Goal: Use online tool/utility: Utilize a website feature to perform a specific function

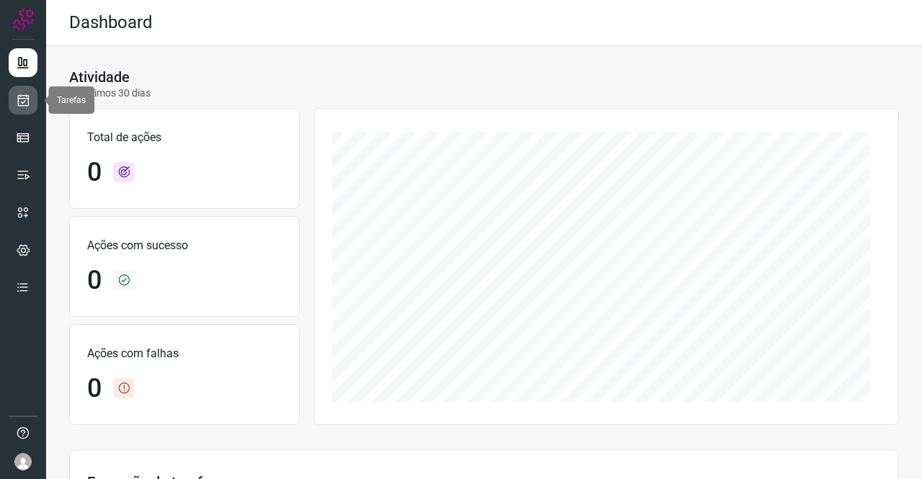
click at [32, 94] on link at bounding box center [23, 100] width 29 height 29
click at [27, 106] on icon at bounding box center [23, 100] width 15 height 14
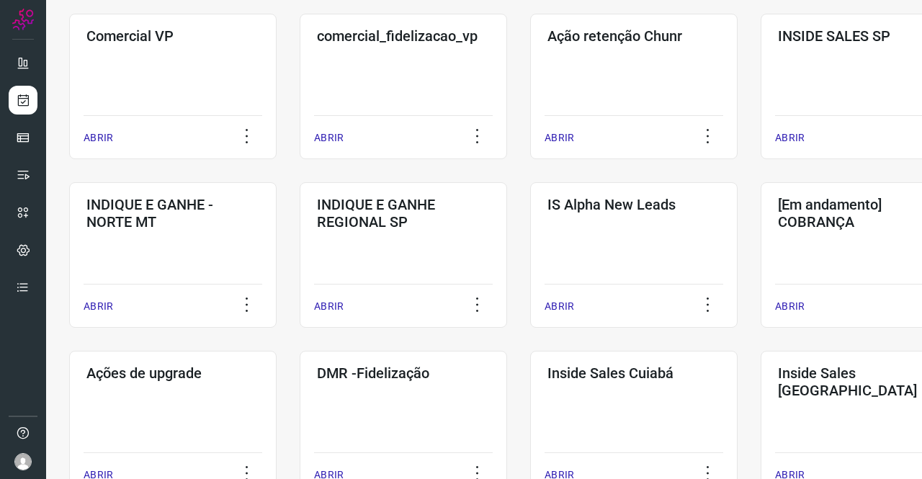
scroll to position [432, 0]
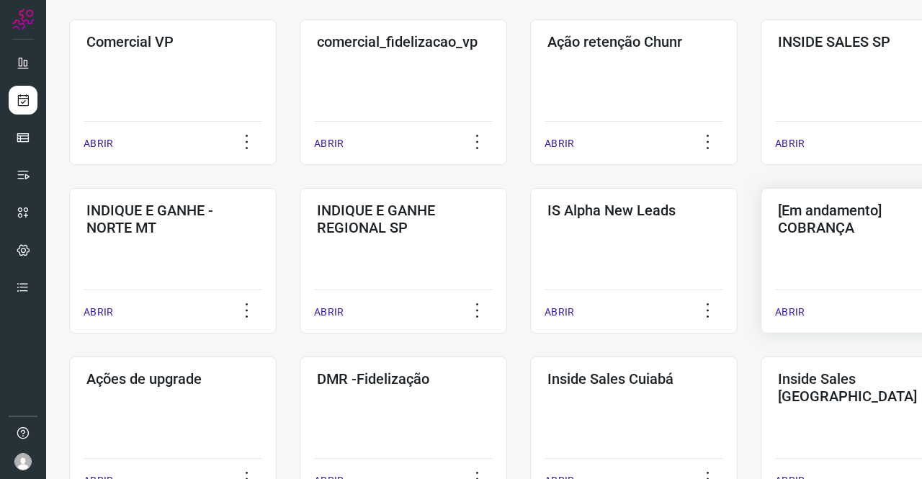
click at [814, 205] on h3 "[Em andamento] COBRANÇA" at bounding box center [864, 219] width 173 height 35
click at [825, 224] on h3 "[Em andamento] COBRANÇA" at bounding box center [864, 219] width 173 height 35
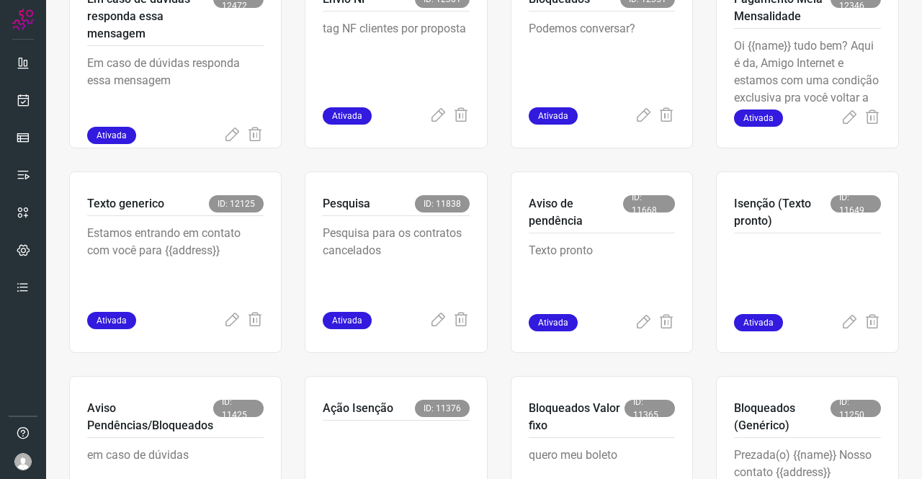
scroll to position [732, 0]
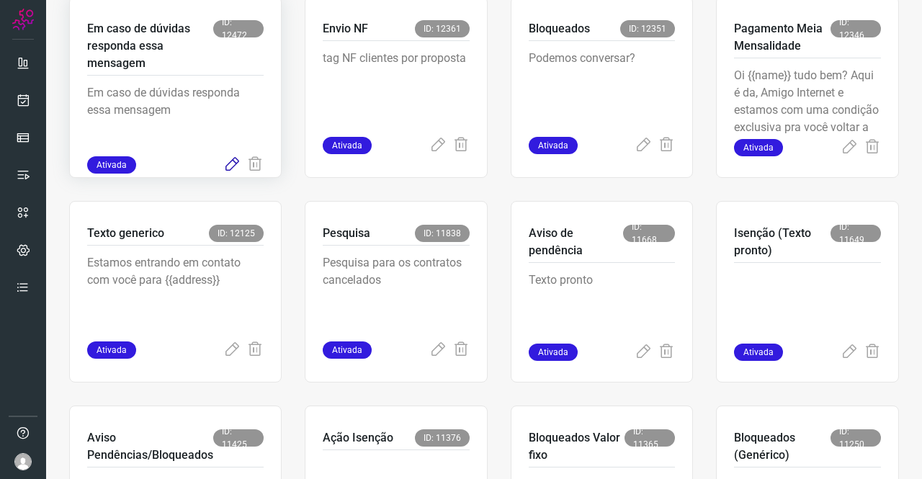
click at [228, 165] on icon at bounding box center [231, 164] width 17 height 17
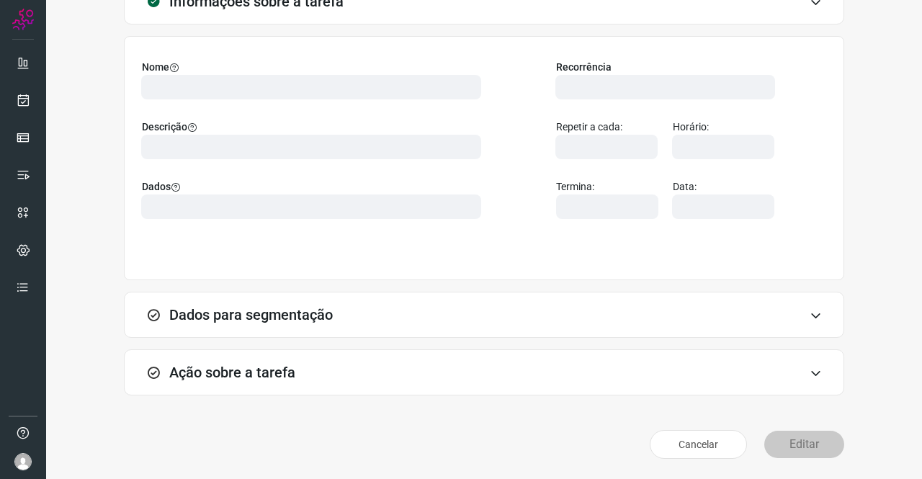
scroll to position [83, 0]
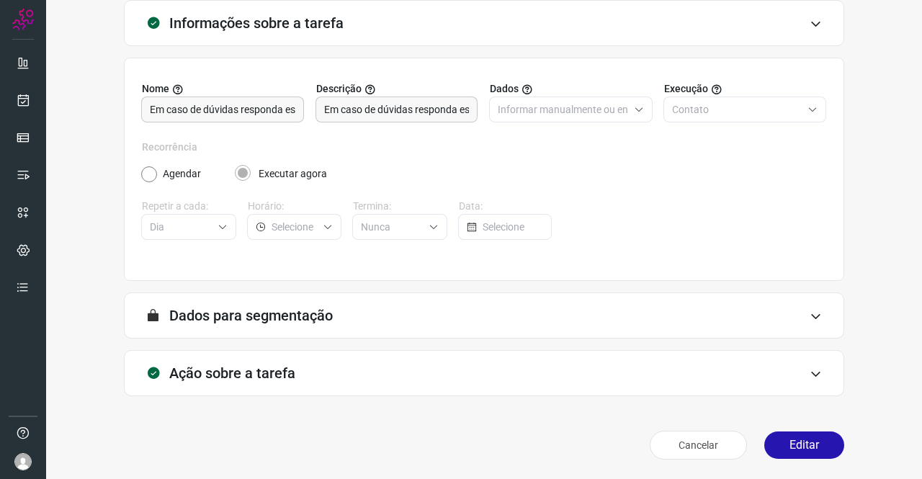
click at [255, 372] on h3 "Ação sobre a tarefa" at bounding box center [232, 372] width 126 height 17
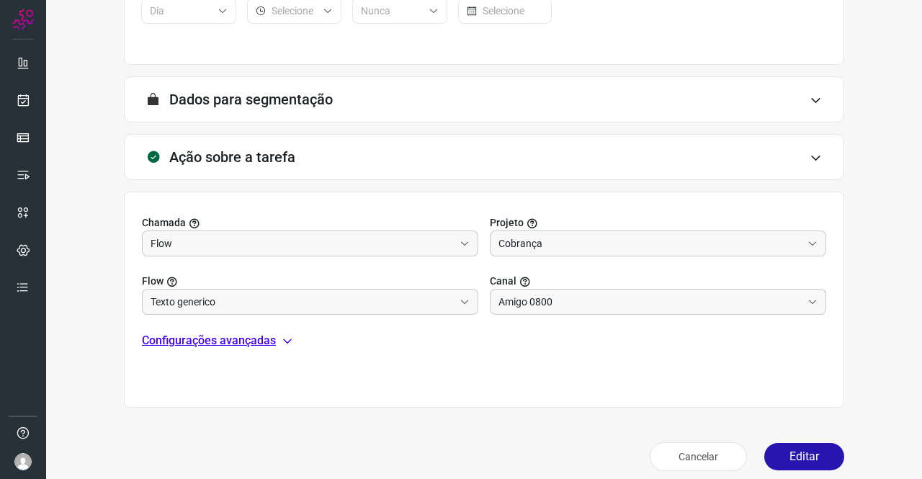
click at [243, 336] on p "Configurações avançadas" at bounding box center [209, 340] width 134 height 17
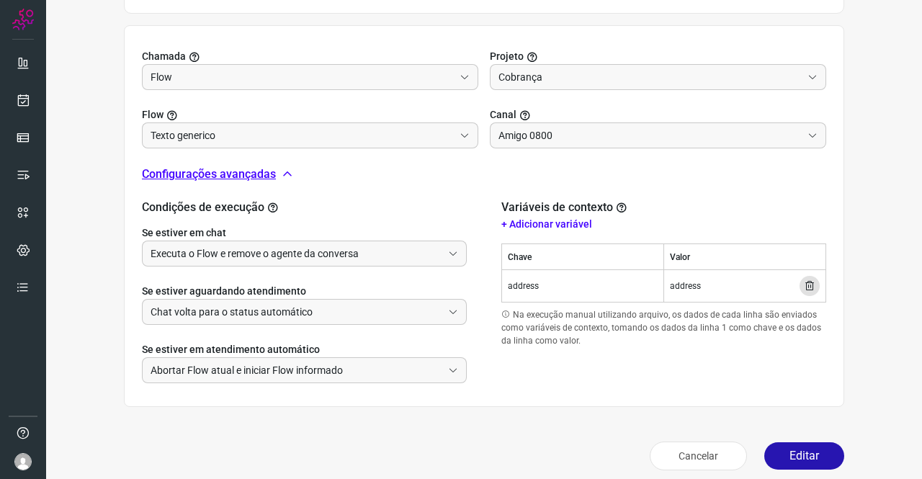
scroll to position [475, 0]
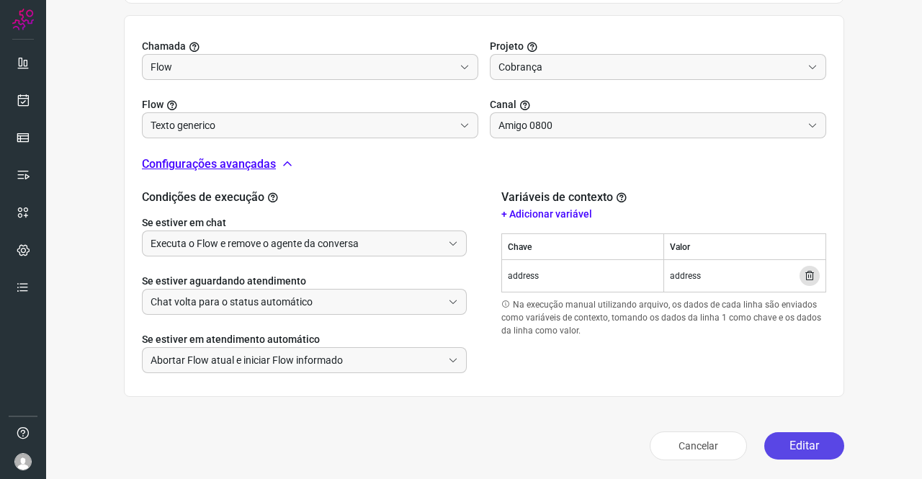
click at [809, 443] on button "Editar" at bounding box center [804, 445] width 80 height 27
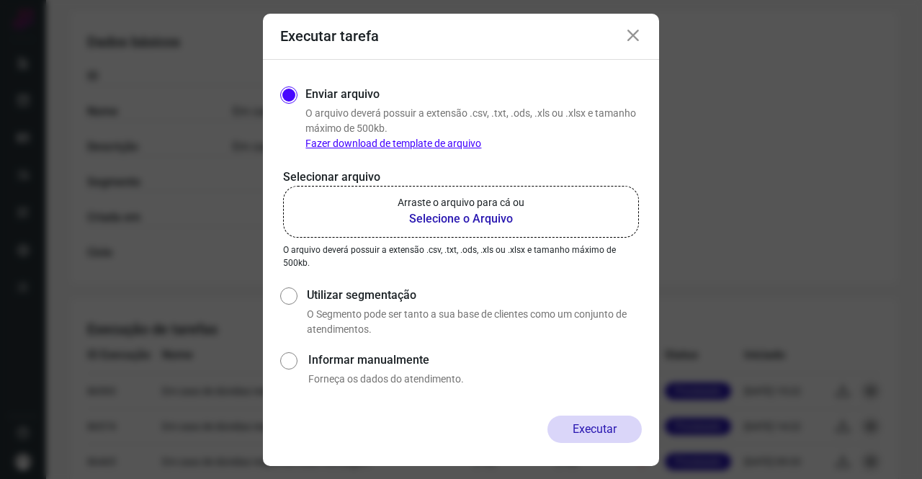
click at [484, 217] on b "Selecione o Arquivo" at bounding box center [461, 218] width 127 height 17
click at [0, 0] on input "Arraste o arquivo para cá ou Selecione o Arquivo" at bounding box center [0, 0] width 0 height 0
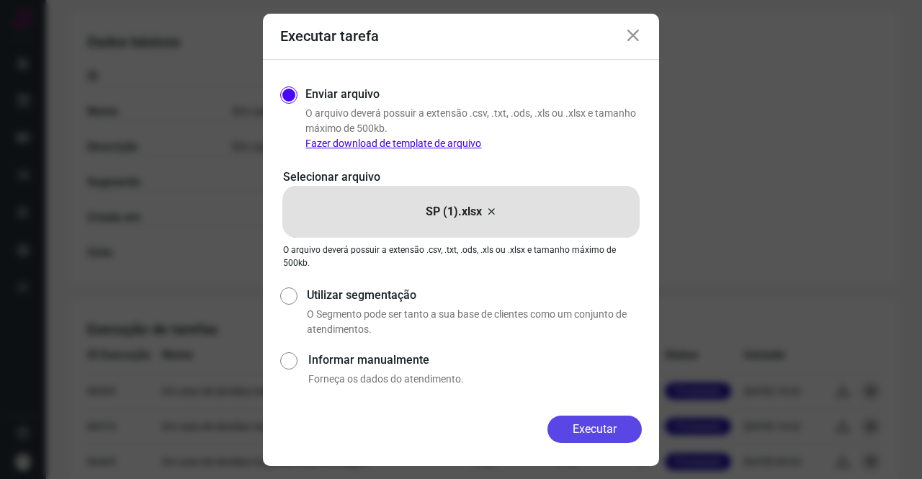
click at [596, 430] on button "Executar" at bounding box center [594, 429] width 94 height 27
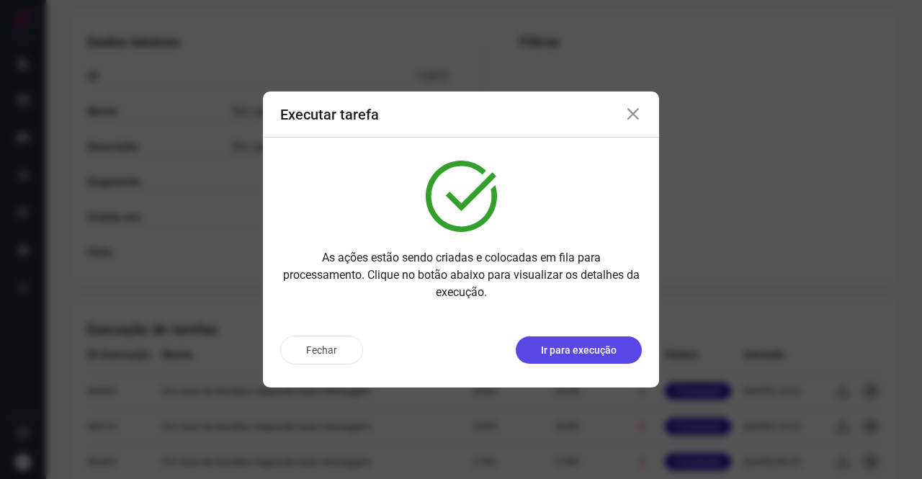
click at [611, 352] on p "Ir para execução" at bounding box center [579, 350] width 76 height 15
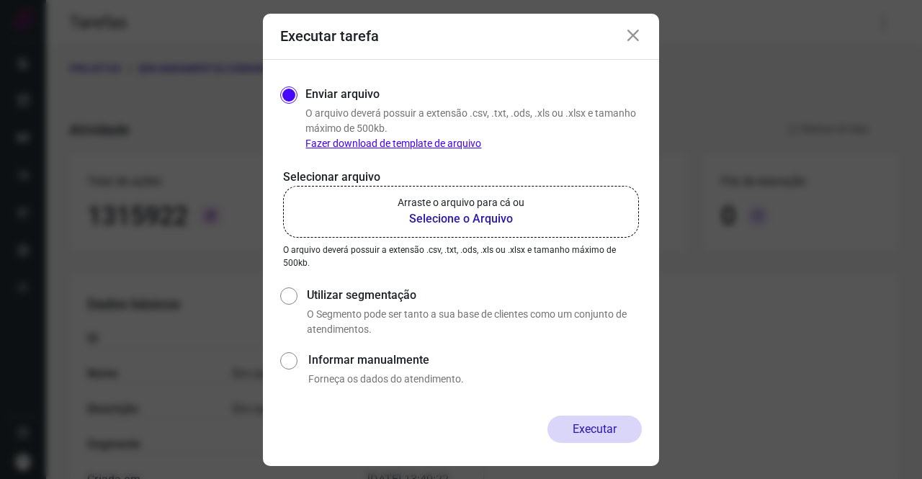
click at [440, 210] on b "Selecione o Arquivo" at bounding box center [461, 218] width 127 height 17
click at [0, 0] on input "Arraste o arquivo para cá ou Selecione o Arquivo" at bounding box center [0, 0] width 0 height 0
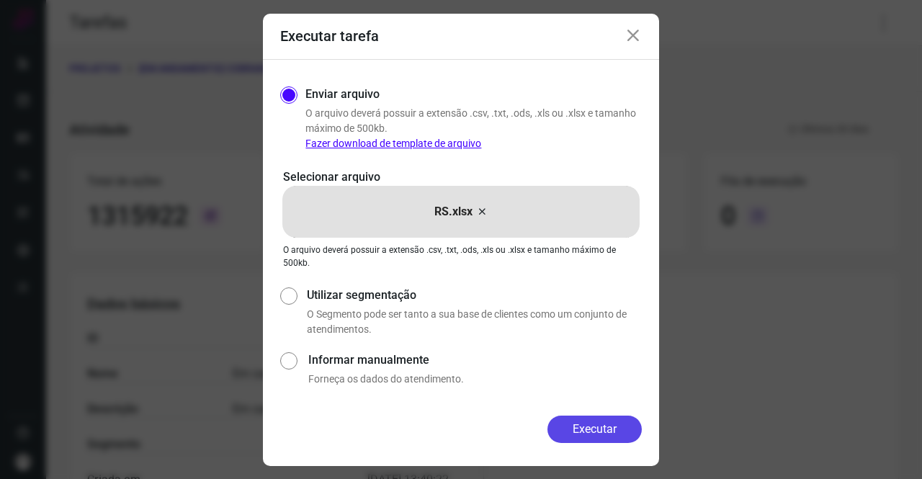
click at [606, 421] on button "Executar" at bounding box center [594, 429] width 94 height 27
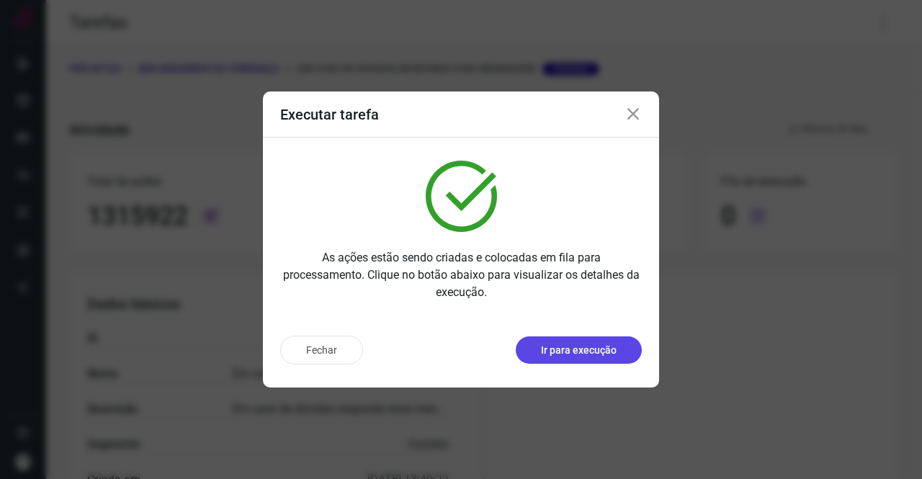
click at [599, 351] on p "Ir para execução" at bounding box center [579, 350] width 76 height 15
